Goal: Task Accomplishment & Management: Use online tool/utility

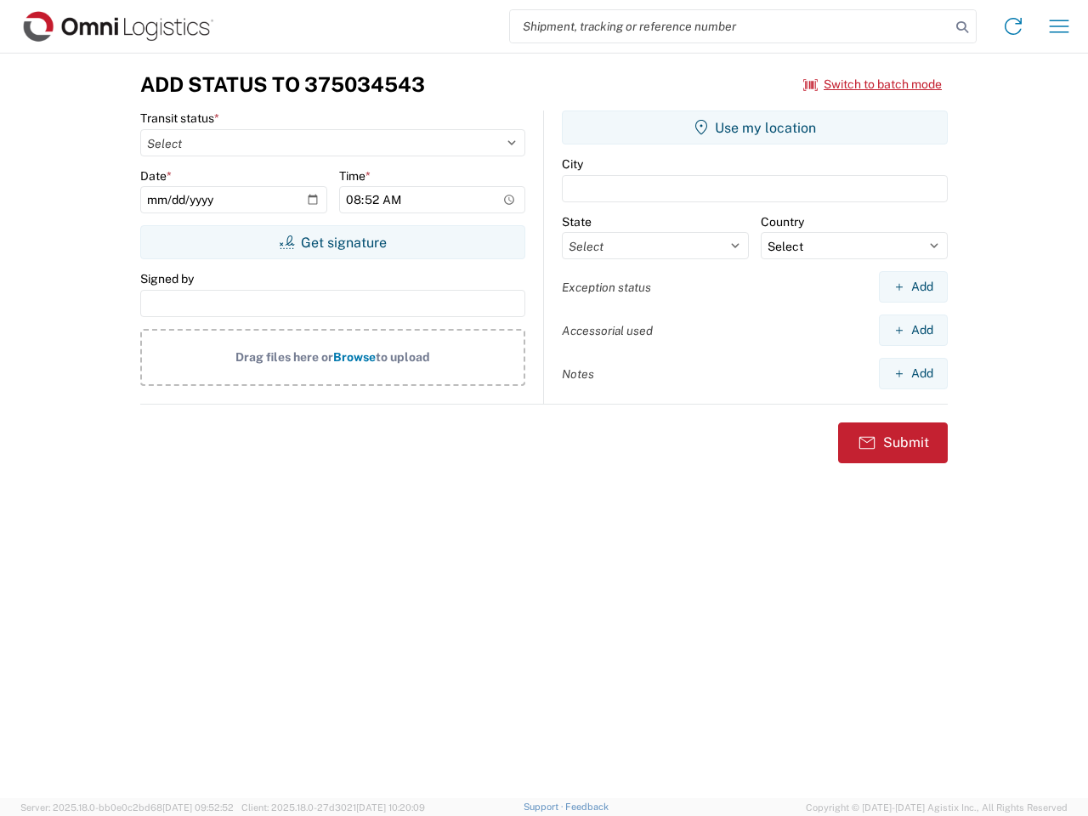
click at [730, 26] on input "search" at bounding box center [730, 26] width 440 height 32
click at [962, 27] on icon at bounding box center [962, 27] width 24 height 24
click at [1013, 26] on icon at bounding box center [1013, 26] width 27 height 27
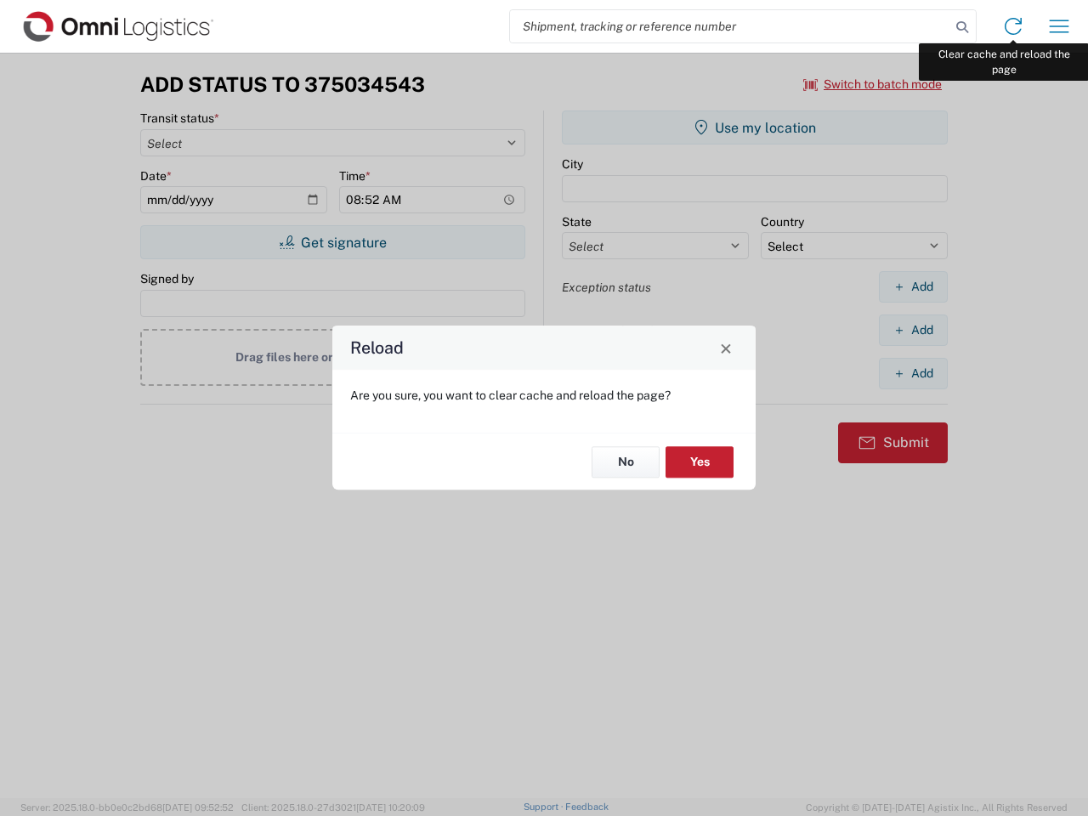
click at [1059, 26] on div "Reload Are you sure, you want to clear cache and reload the page? No Yes" at bounding box center [544, 408] width 1088 height 816
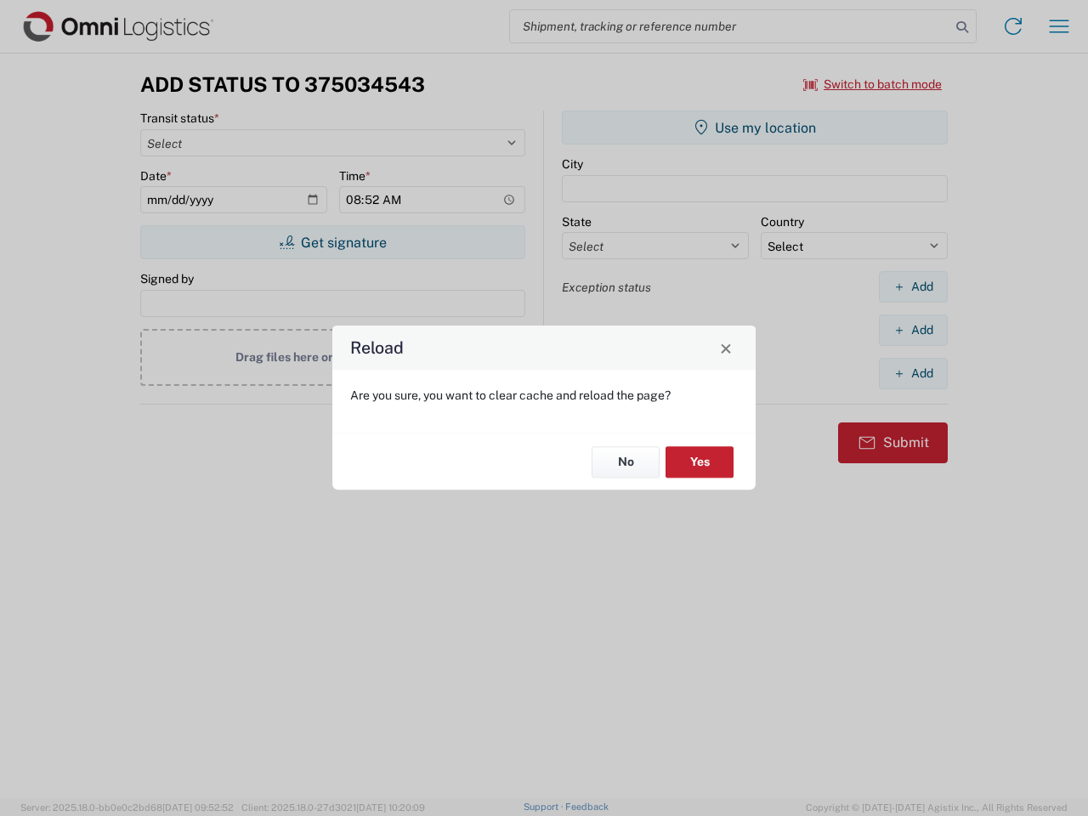
click at [873, 84] on div "Reload Are you sure, you want to clear cache and reload the page? No Yes" at bounding box center [544, 408] width 1088 height 816
click at [332, 242] on div "Reload Are you sure, you want to clear cache and reload the page? No Yes" at bounding box center [544, 408] width 1088 height 816
click at [755, 128] on div "Reload Are you sure, you want to clear cache and reload the page? No Yes" at bounding box center [544, 408] width 1088 height 816
click at [913, 286] on div "Reload Are you sure, you want to clear cache and reload the page? No Yes" at bounding box center [544, 408] width 1088 height 816
click at [913, 330] on div "Reload Are you sure, you want to clear cache and reload the page? No Yes" at bounding box center [544, 408] width 1088 height 816
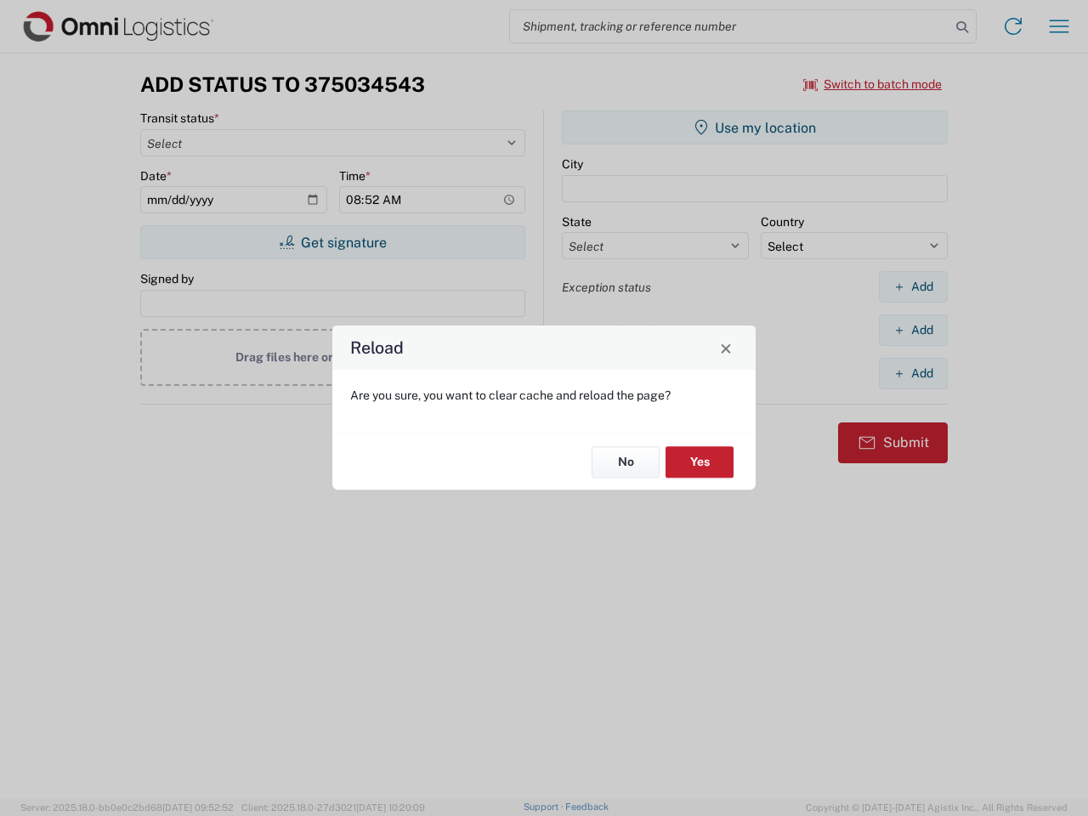
click at [913, 373] on div "Reload Are you sure, you want to clear cache and reload the page? No Yes" at bounding box center [544, 408] width 1088 height 816
